Goal: Entertainment & Leisure: Consume media (video, audio)

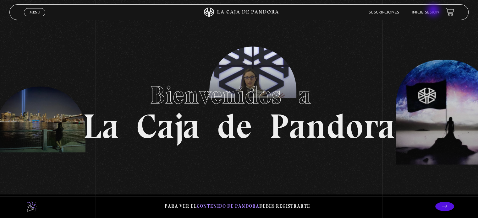
click at [434, 11] on link "Inicie sesión" at bounding box center [426, 13] width 28 height 4
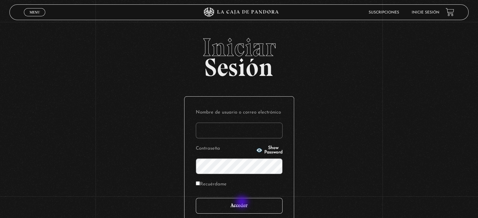
type input "vane.perez.mena@outlook.com"
click at [243, 203] on input "Acceder" at bounding box center [239, 206] width 87 height 16
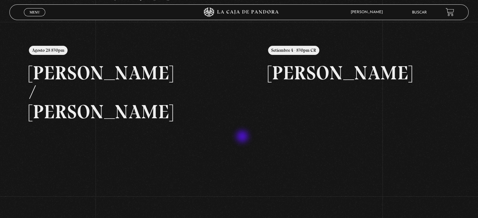
scroll to position [94, 0]
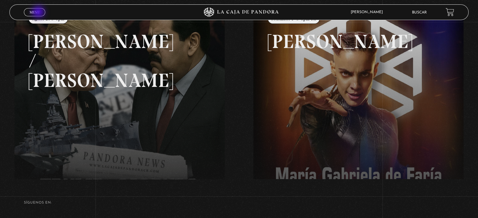
click at [39, 13] on span "Menu" at bounding box center [35, 12] width 10 height 4
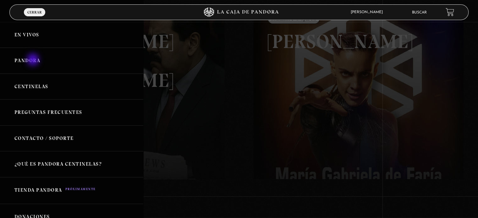
click at [34, 60] on link "Pandora" at bounding box center [71, 61] width 143 height 26
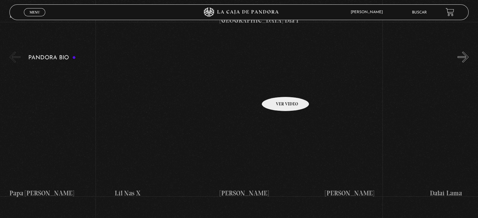
scroll to position [1100, 0]
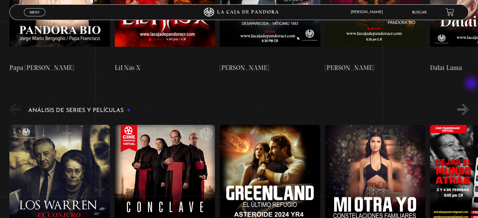
click at [469, 104] on button "»" at bounding box center [463, 109] width 11 height 11
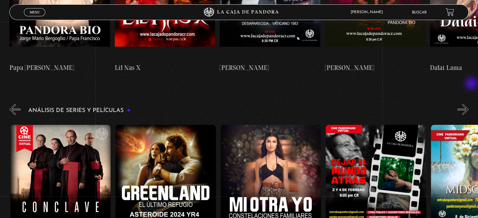
click at [469, 104] on button "»" at bounding box center [463, 109] width 11 height 11
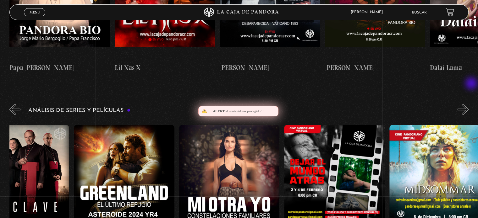
click at [469, 104] on button "»" at bounding box center [463, 109] width 11 height 11
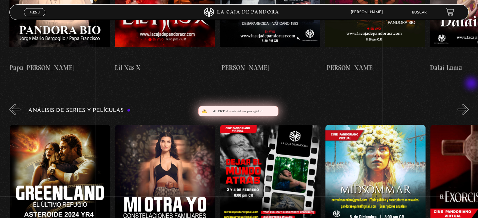
click at [469, 104] on button "»" at bounding box center [463, 109] width 11 height 11
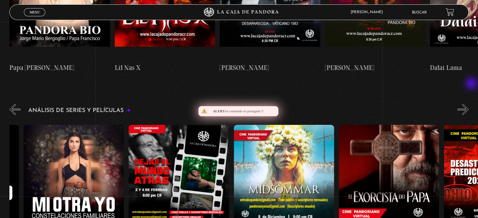
click at [469, 104] on button "»" at bounding box center [463, 109] width 11 height 11
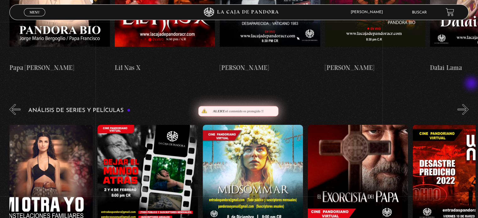
click at [469, 104] on button "»" at bounding box center [463, 109] width 11 height 11
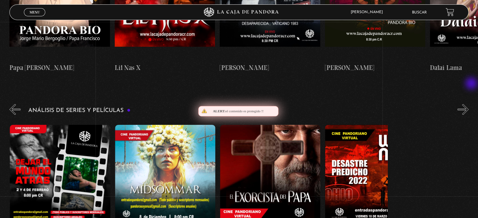
click at [469, 104] on button "»" at bounding box center [463, 109] width 11 height 11
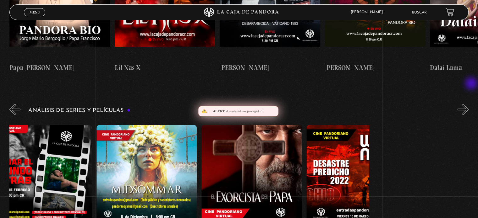
click at [469, 104] on button "»" at bounding box center [463, 109] width 11 height 11
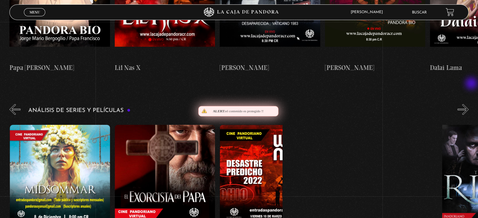
click at [469, 104] on button "»" at bounding box center [463, 109] width 11 height 11
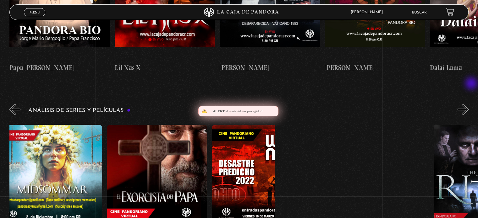
click at [469, 104] on button "»" at bounding box center [463, 109] width 11 height 11
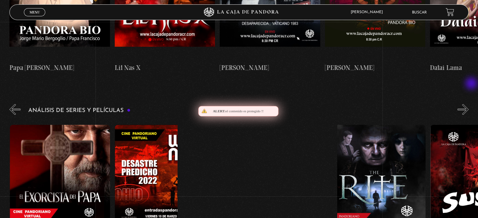
click at [469, 104] on button "»" at bounding box center [463, 109] width 11 height 11
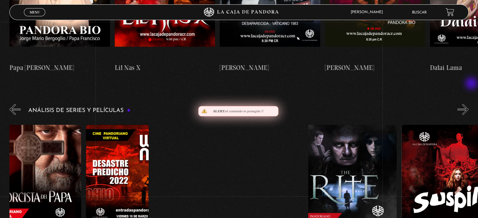
click at [469, 104] on button "»" at bounding box center [463, 109] width 11 height 11
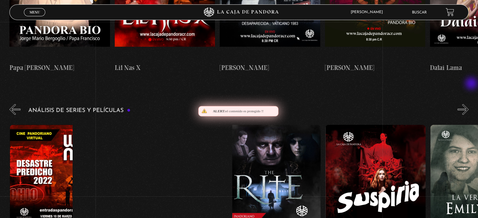
click at [469, 104] on button "»" at bounding box center [463, 109] width 11 height 11
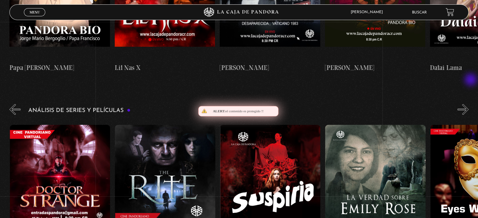
click at [469, 104] on button "»" at bounding box center [463, 109] width 11 height 11
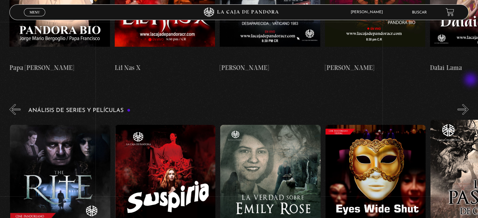
click at [469, 104] on button "»" at bounding box center [463, 109] width 11 height 11
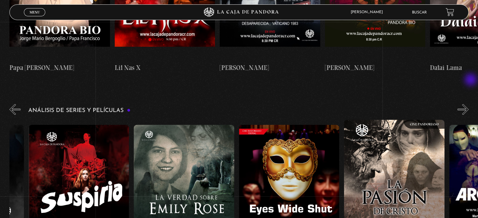
click at [469, 104] on button "»" at bounding box center [463, 109] width 11 height 11
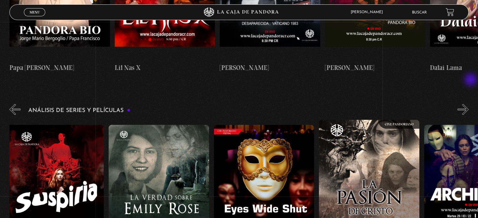
click at [469, 104] on button "»" at bounding box center [463, 109] width 11 height 11
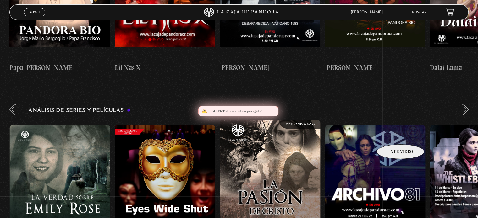
click at [391, 134] on figure at bounding box center [375, 181] width 100 height 113
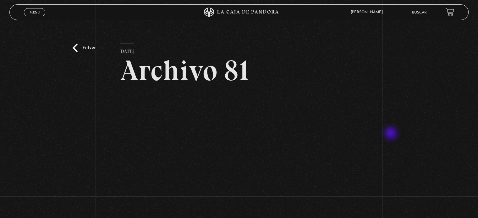
scroll to position [31, 0]
